Goal: Task Accomplishment & Management: Use online tool/utility

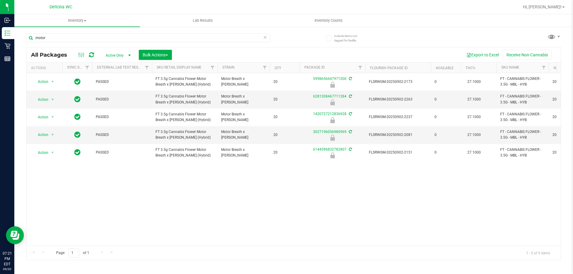
click at [263, 38] on icon at bounding box center [265, 36] width 4 height 7
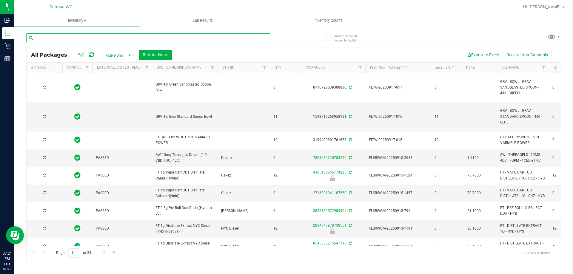
click at [239, 39] on input "text" at bounding box center [148, 37] width 244 height 9
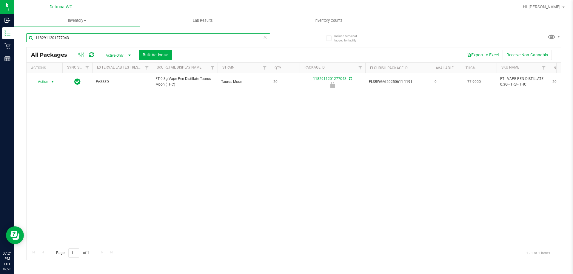
type input "1182911201277043"
click at [51, 83] on span "select" at bounding box center [52, 81] width 5 height 5
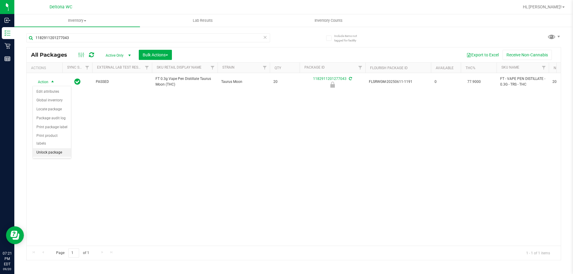
click at [62, 148] on li "Unlock package" at bounding box center [52, 152] width 38 height 9
